Goal: Task Accomplishment & Management: Manage account settings

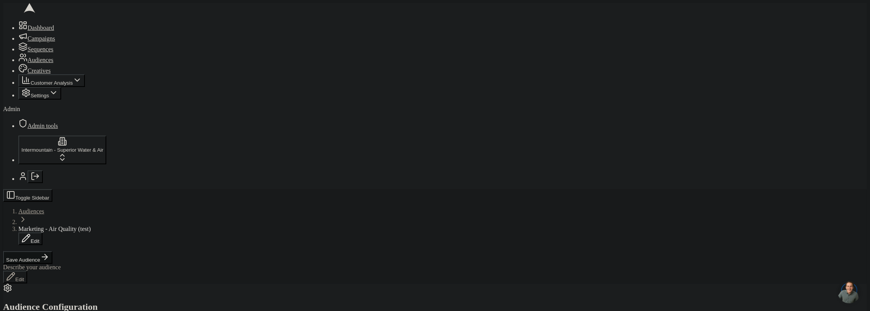
click at [52, 251] on button "Save Audience" at bounding box center [27, 257] width 49 height 13
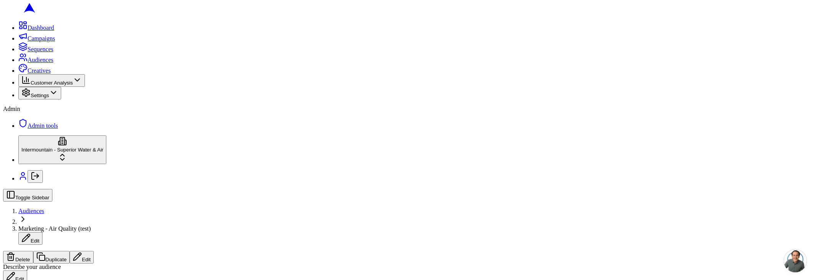
drag, startPoint x: 332, startPoint y: 40, endPoint x: 294, endPoint y: 23, distance: 41.6
